Goal: Task Accomplishment & Management: Complete application form

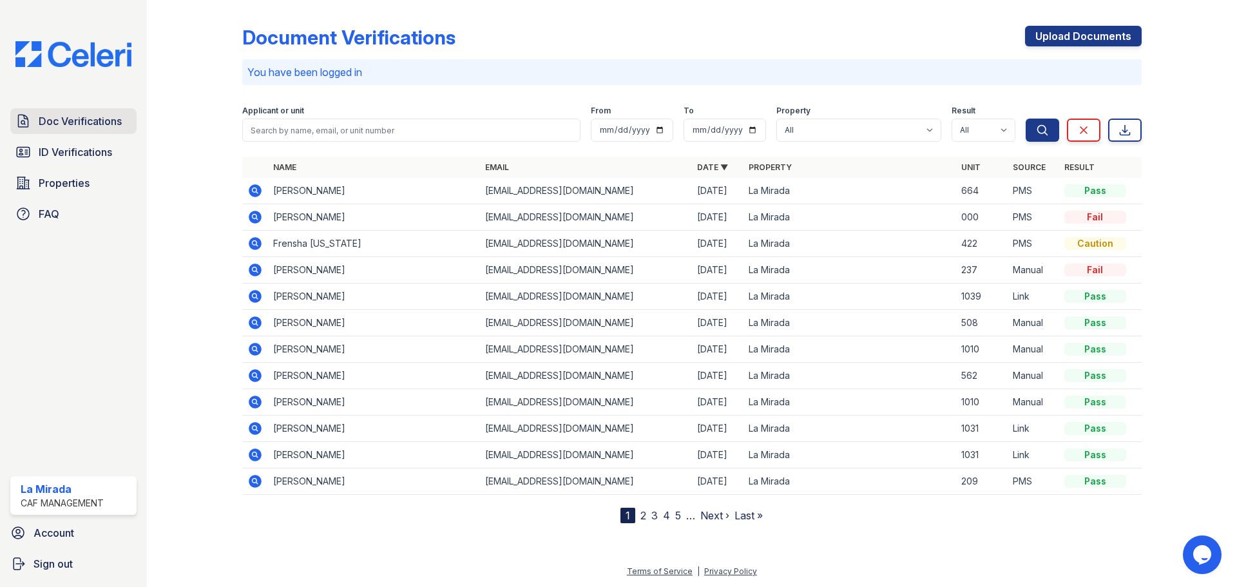
click at [99, 124] on span "Doc Verifications" at bounding box center [80, 120] width 83 height 15
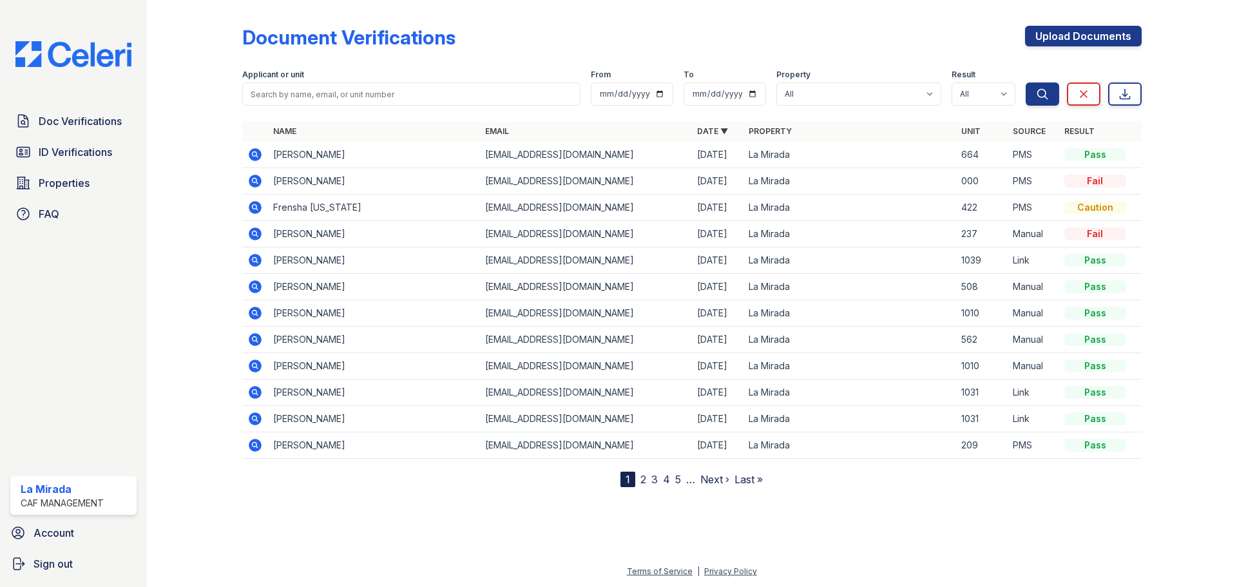
click at [338, 138] on th "Name" at bounding box center [374, 131] width 212 height 21
click at [363, 97] on input "search" at bounding box center [411, 93] width 338 height 23
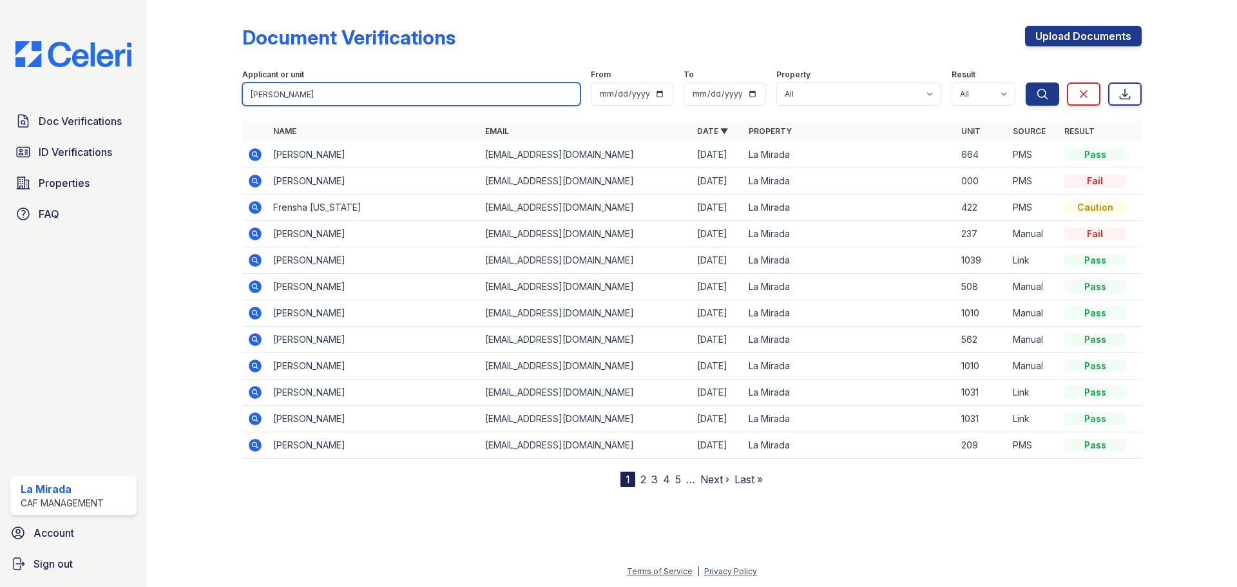
type input "[PERSON_NAME]"
click at [1025, 82] on button "Search" at bounding box center [1041, 93] width 33 height 23
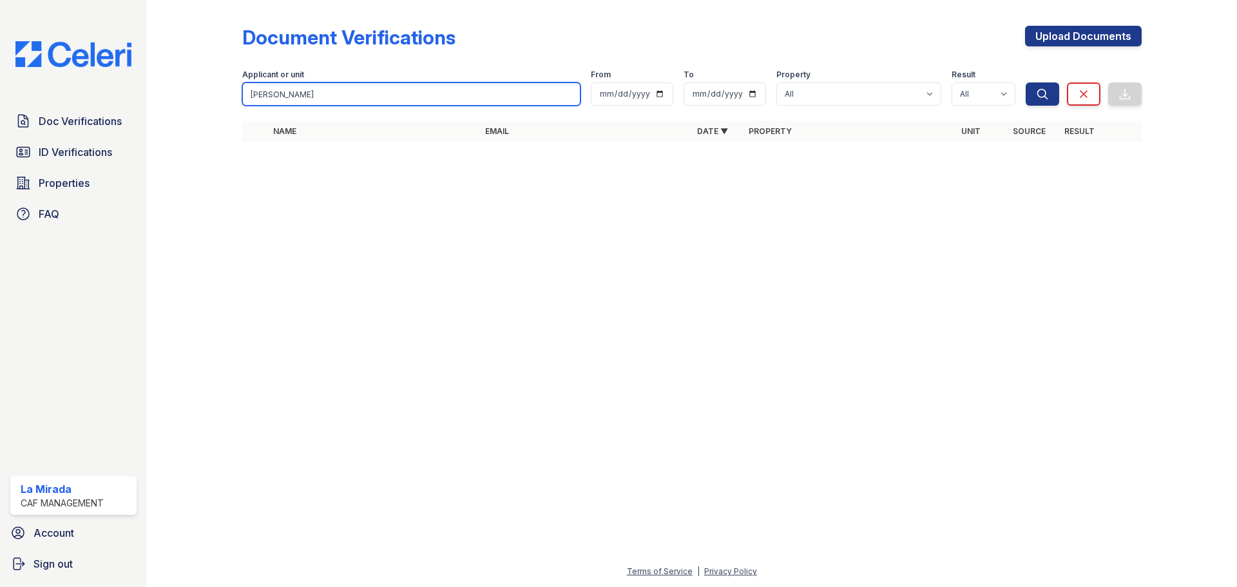
click at [353, 95] on input "[PERSON_NAME]" at bounding box center [411, 93] width 338 height 23
click at [1025, 82] on button "Search" at bounding box center [1041, 93] width 33 height 23
click button "Search" at bounding box center [1041, 93] width 33 height 23
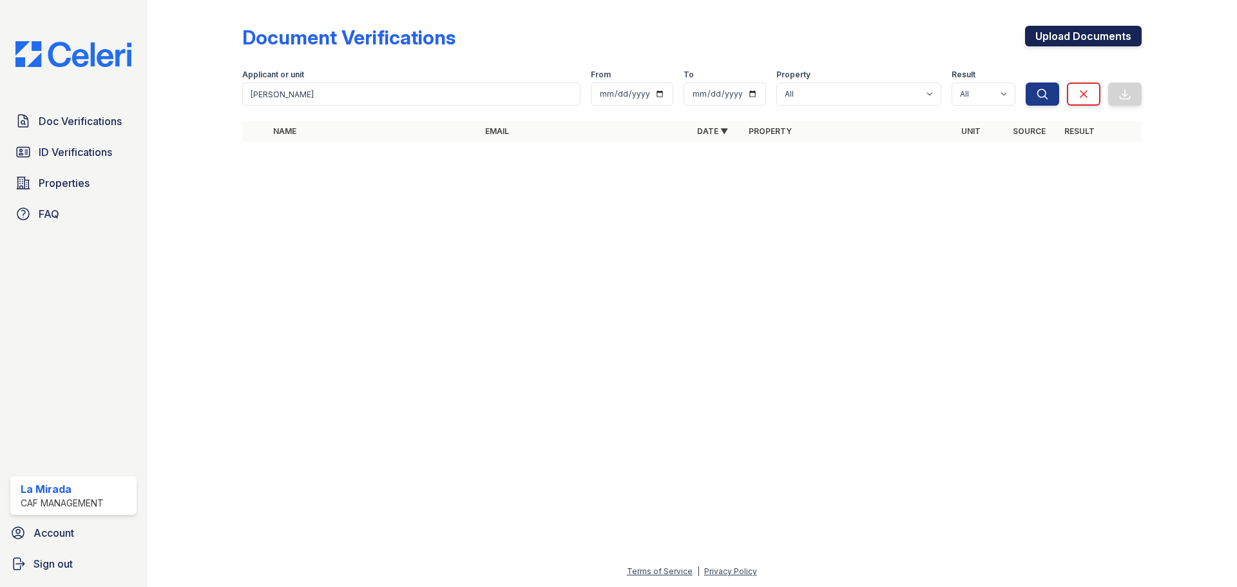
click at [1087, 39] on link "Upload Documents" at bounding box center [1083, 36] width 117 height 21
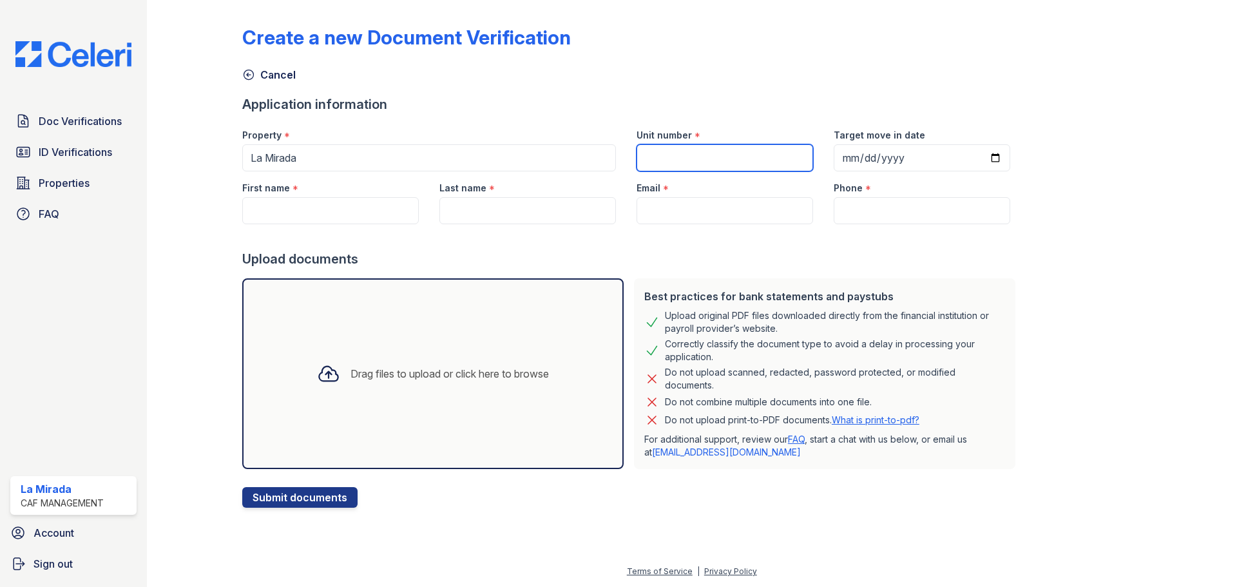
click at [743, 169] on input "Unit number" at bounding box center [724, 157] width 176 height 27
type input "652"
click at [334, 209] on input "First name" at bounding box center [330, 210] width 176 height 27
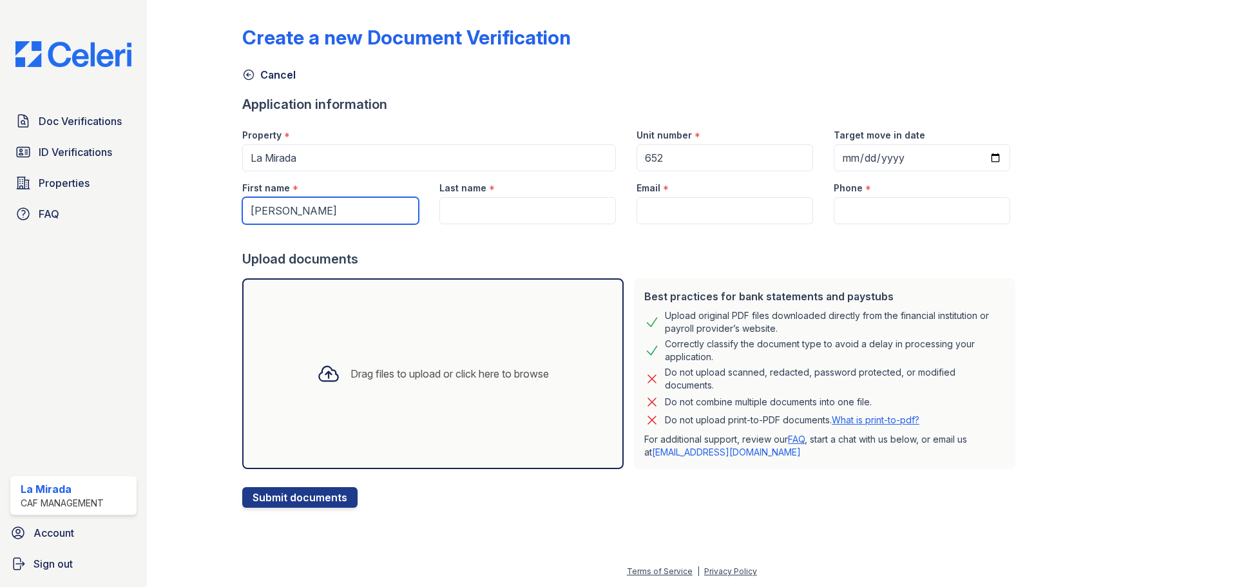
type input "[PERSON_NAME]"
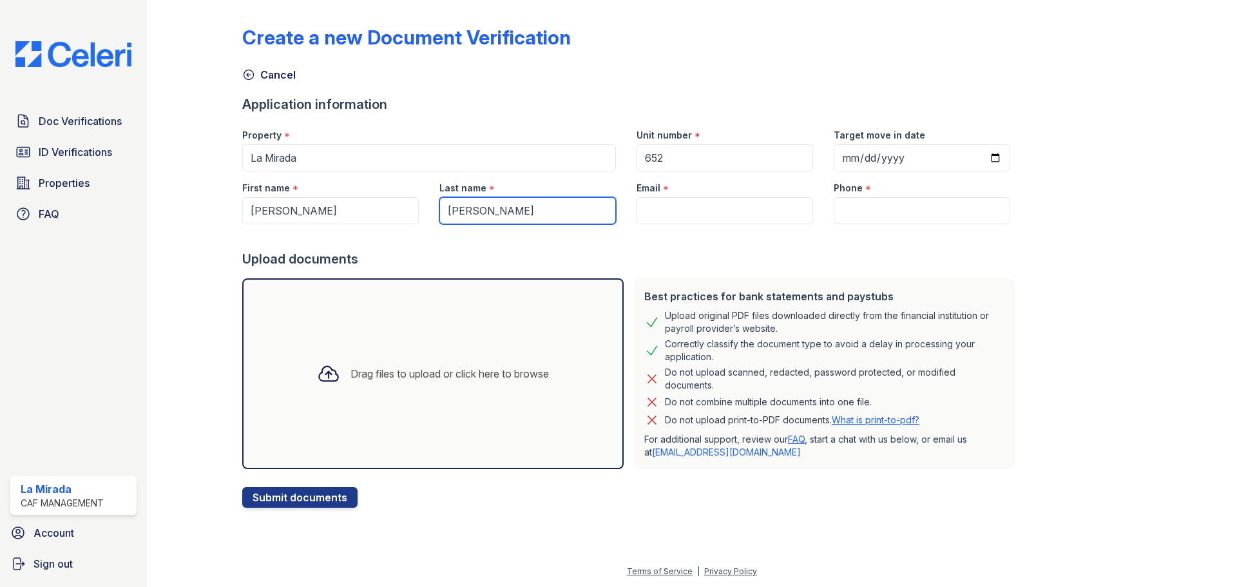
type input "[PERSON_NAME]"
click at [656, 220] on input "Email" at bounding box center [724, 210] width 176 height 27
click at [323, 428] on div "Drag files to upload or click here to browse" at bounding box center [432, 373] width 381 height 191
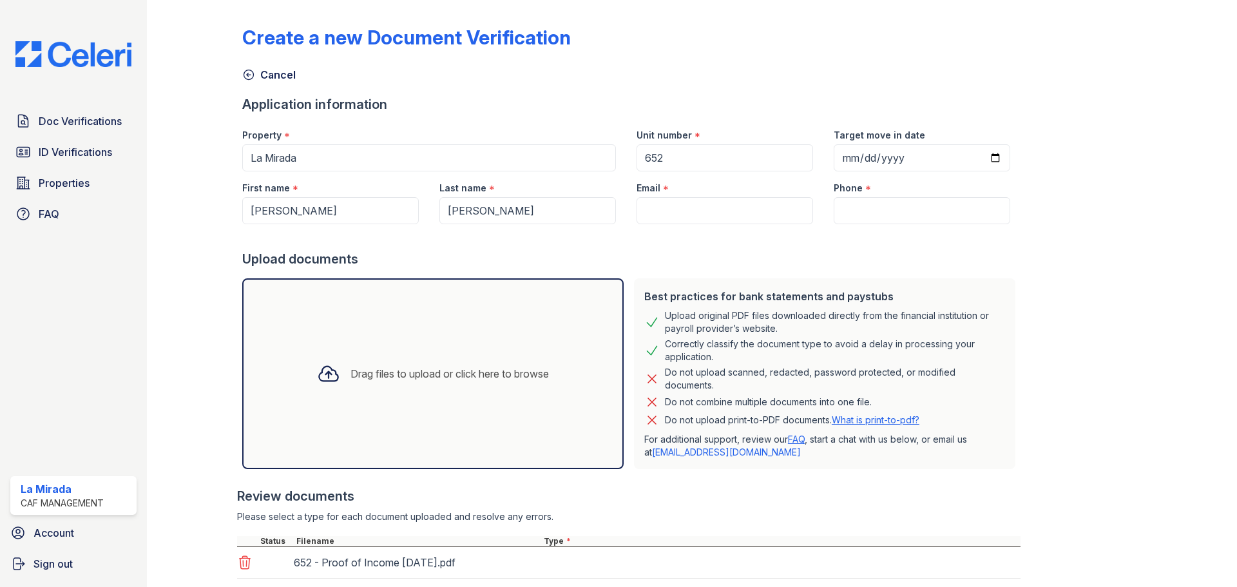
click at [357, 366] on div "Drag files to upload or click here to browse" at bounding box center [449, 373] width 198 height 15
click at [423, 363] on div "Drag files to upload or click here to browse" at bounding box center [433, 374] width 252 height 44
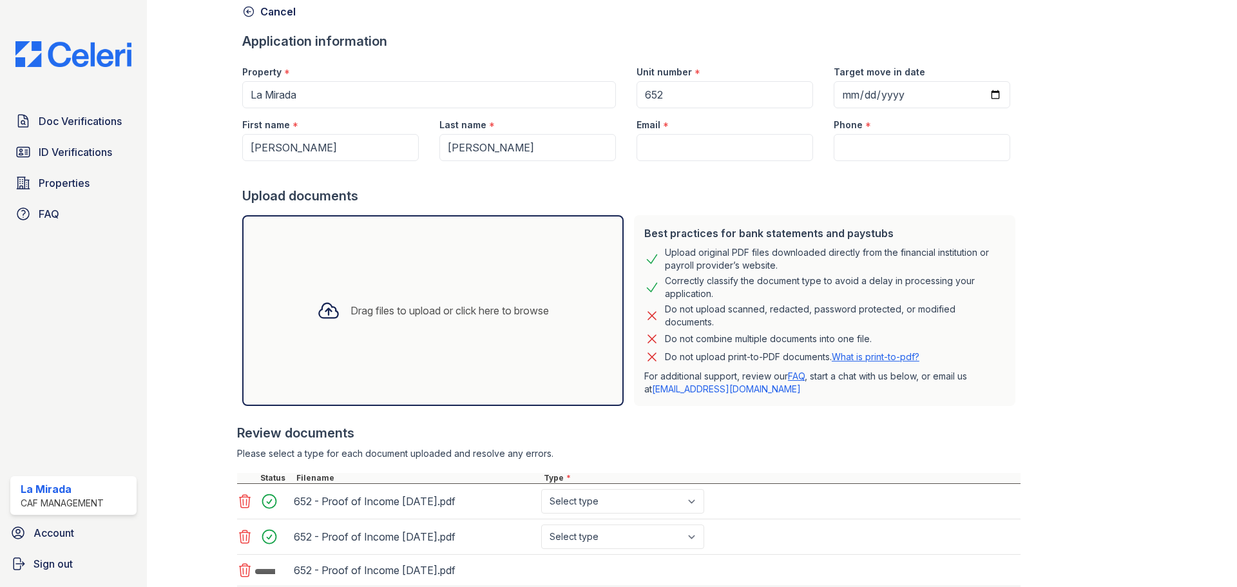
scroll to position [153, 0]
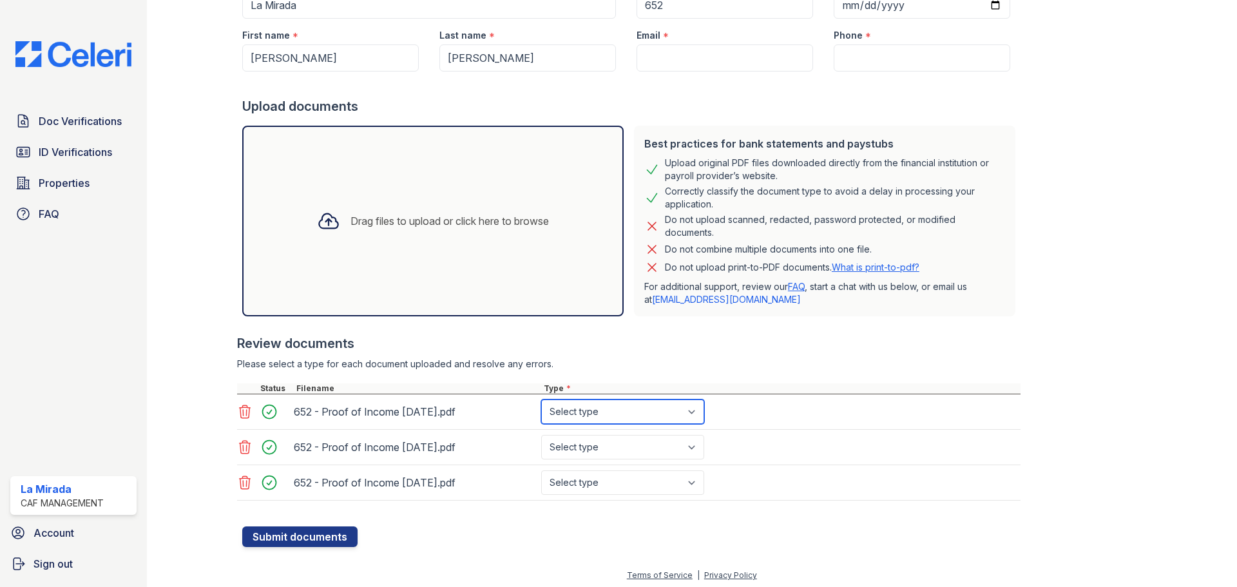
click at [571, 408] on select "Select type Paystub Bank Statement Offer Letter Tax Documents Benefit Award Let…" at bounding box center [622, 411] width 163 height 24
select select "paystub"
click at [541, 399] on select "Select type Paystub Bank Statement Offer Letter Tax Documents Benefit Award Let…" at bounding box center [622, 411] width 163 height 24
click at [609, 452] on select "Select type Paystub Bank Statement Offer Letter Tax Documents Benefit Award Let…" at bounding box center [622, 447] width 163 height 24
select select "paystub"
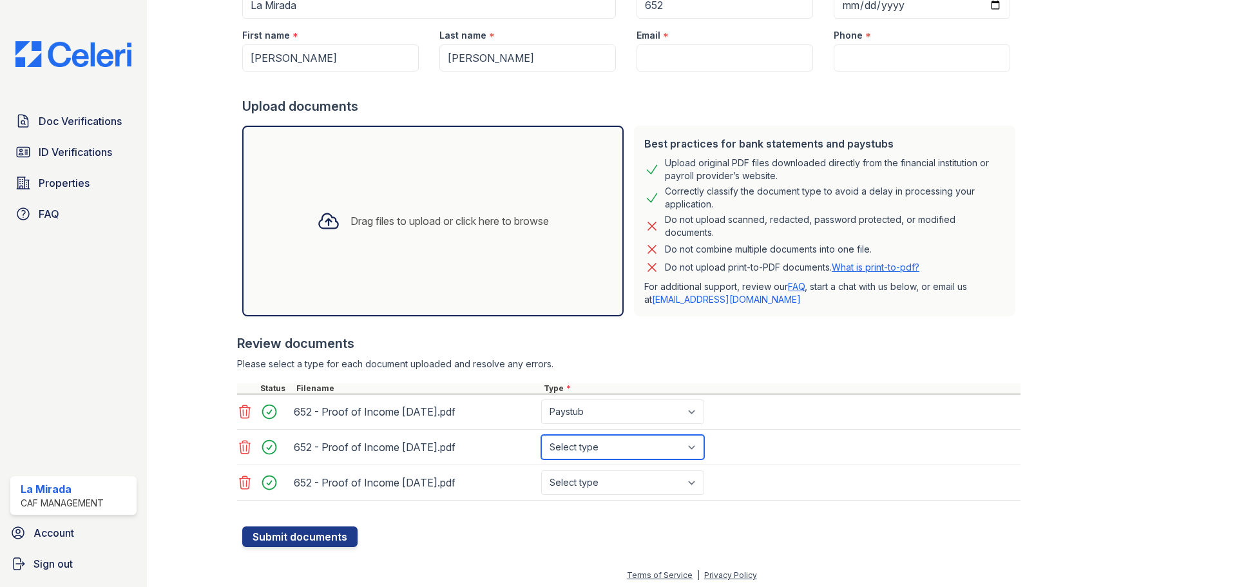
click at [541, 435] on select "Select type Paystub Bank Statement Offer Letter Tax Documents Benefit Award Let…" at bounding box center [622, 447] width 163 height 24
click at [603, 491] on select "Select type Paystub Bank Statement Offer Letter Tax Documents Benefit Award Let…" at bounding box center [622, 482] width 163 height 24
select select "paystub"
click at [541, 470] on select "Select type Paystub Bank Statement Offer Letter Tax Documents Benefit Award Let…" at bounding box center [622, 482] width 163 height 24
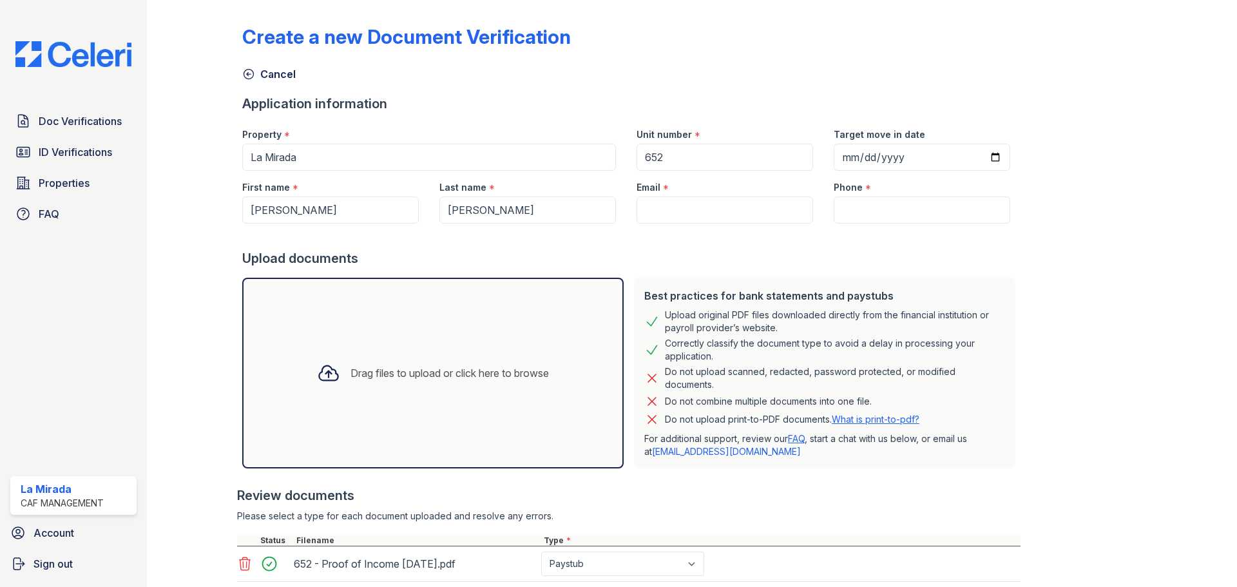
scroll to position [0, 0]
click at [698, 217] on input "Email" at bounding box center [724, 210] width 176 height 27
paste input "[EMAIL_ADDRESS][DOMAIN_NAME]"
type input "[EMAIL_ADDRESS][DOMAIN_NAME]"
click at [863, 213] on input "Phone" at bounding box center [921, 210] width 176 height 27
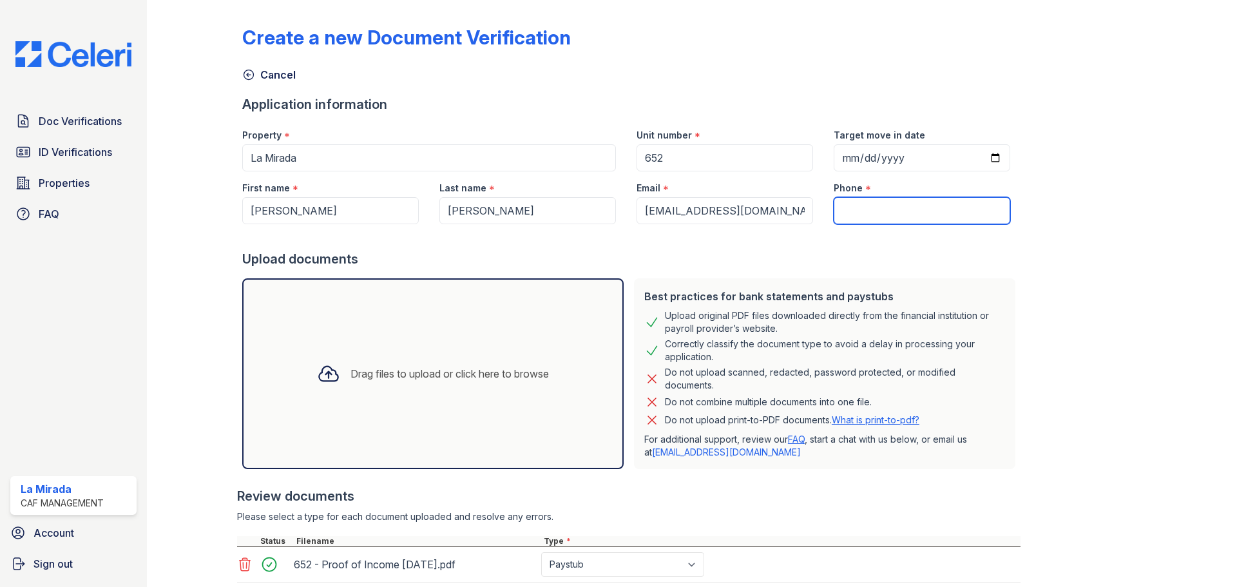
paste input "[PHONE_NUMBER]"
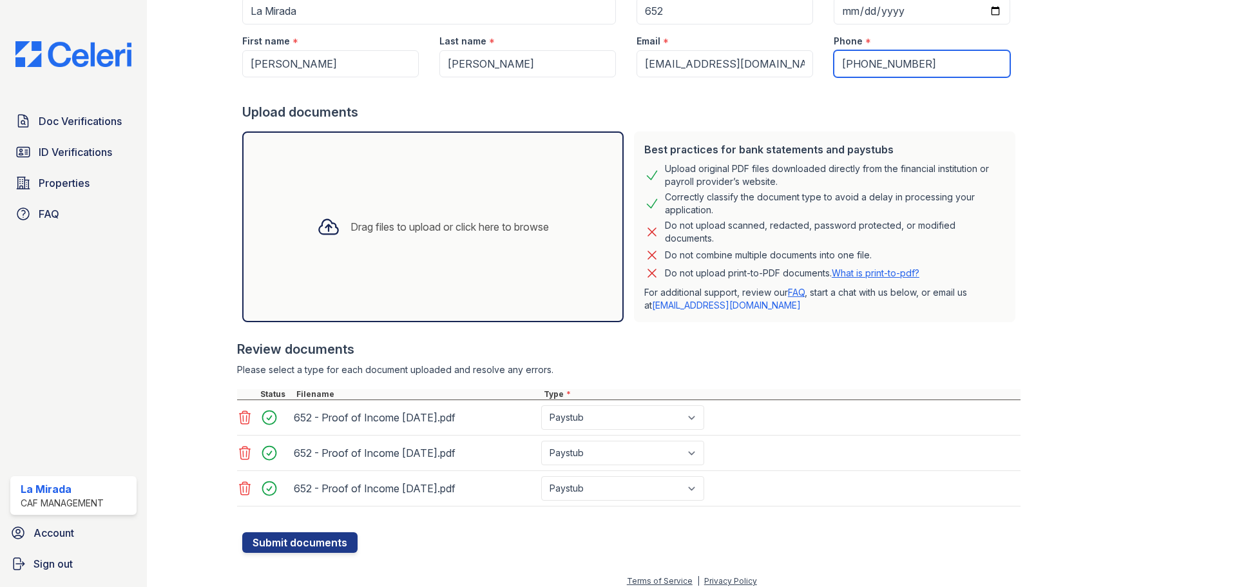
scroll to position [157, 0]
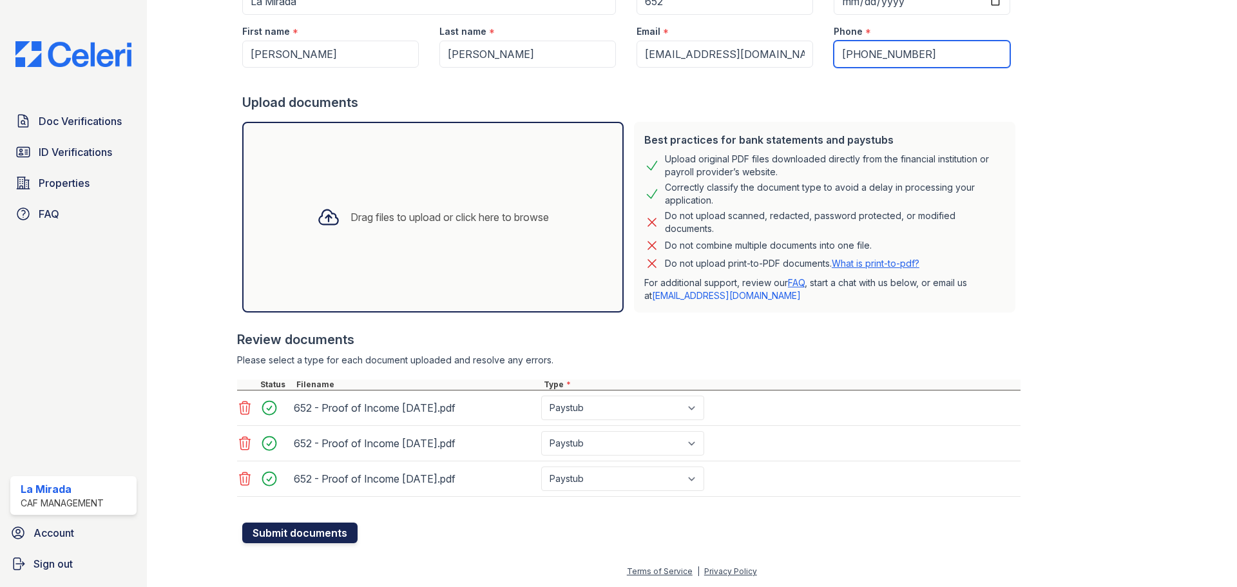
type input "[PHONE_NUMBER]"
click at [325, 534] on button "Submit documents" at bounding box center [299, 532] width 115 height 21
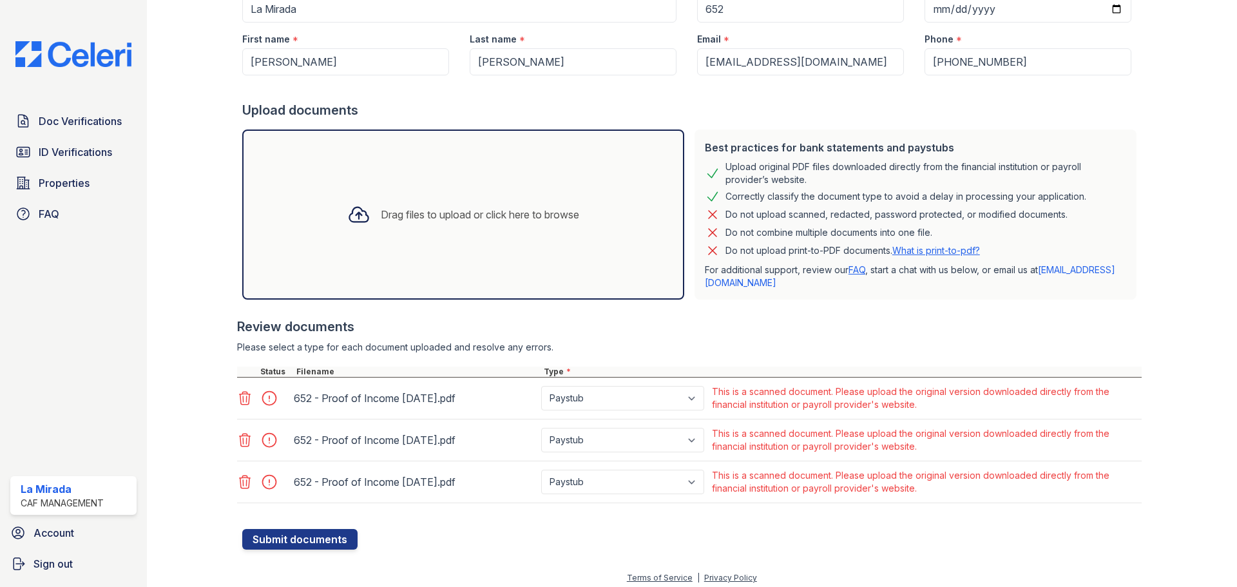
scroll to position [191, 0]
